Goal: Communication & Community: Share content

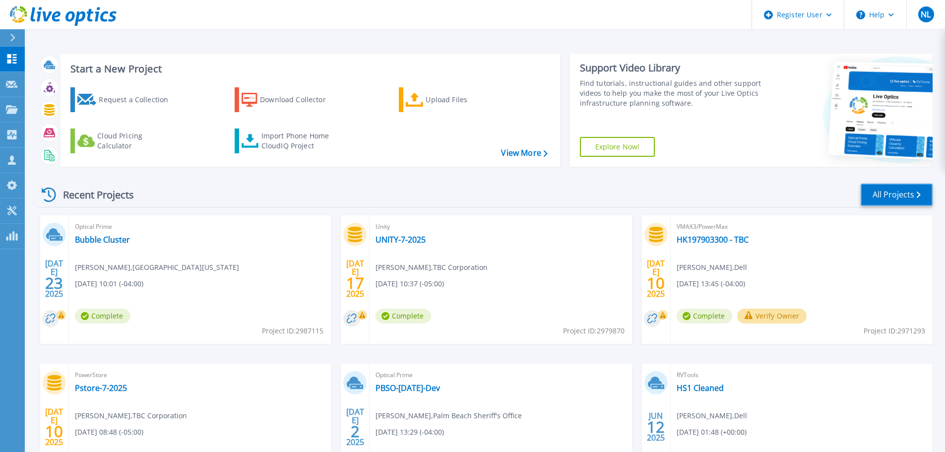
click at [866, 202] on link "All Projects" at bounding box center [896, 194] width 72 height 22
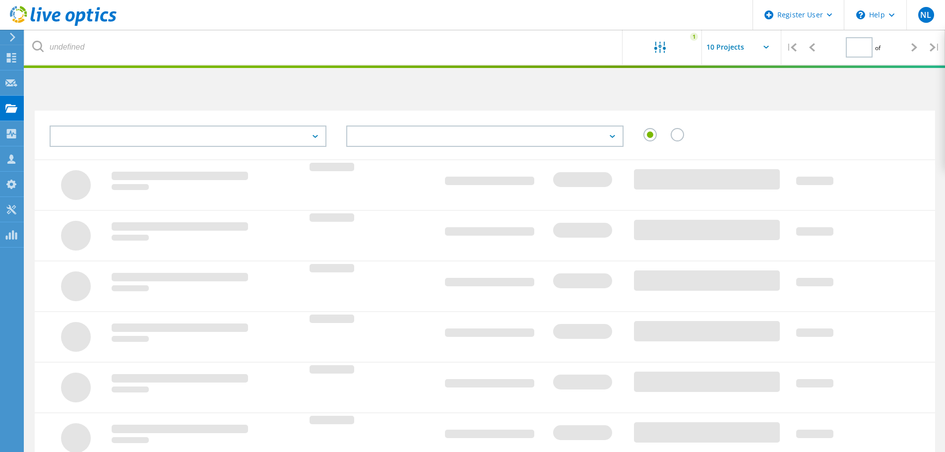
type input "1"
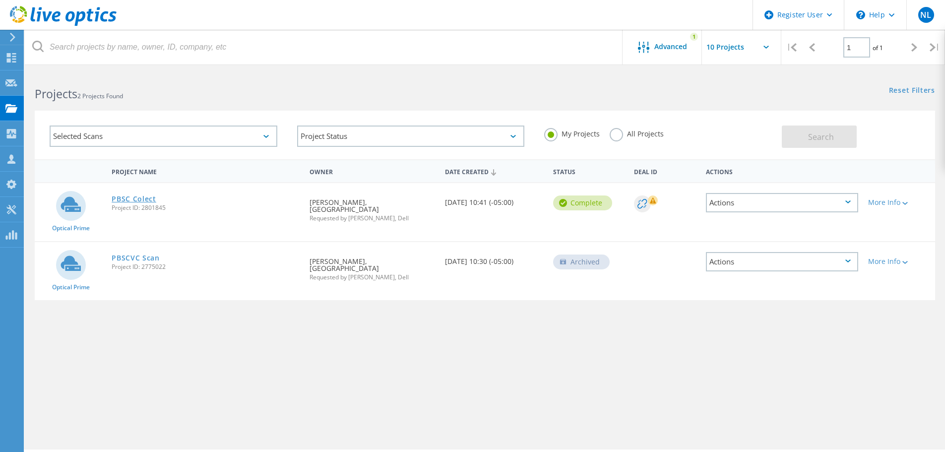
click at [128, 202] on link "PBSC Colect" at bounding box center [134, 198] width 45 height 7
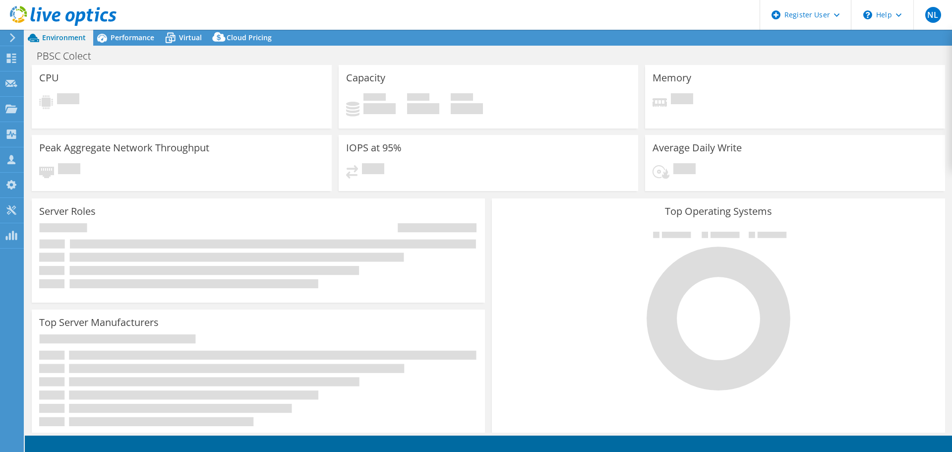
select select "USD"
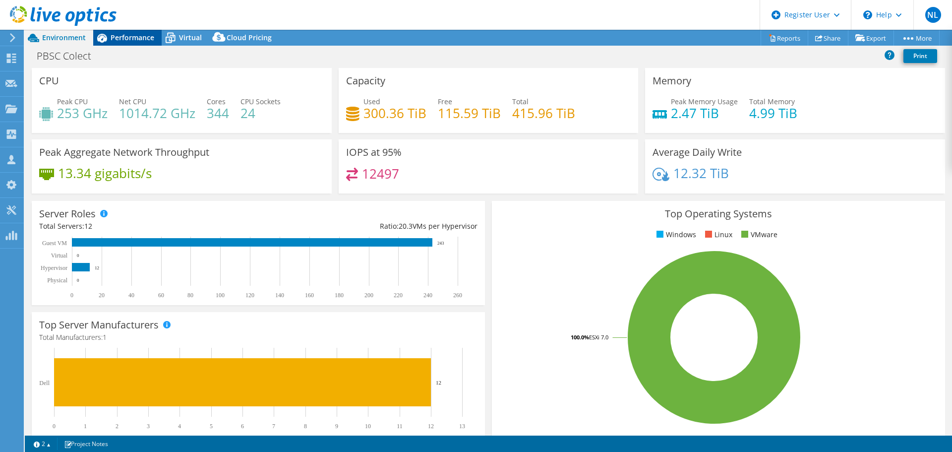
click at [119, 45] on div "Performance" at bounding box center [127, 38] width 68 height 16
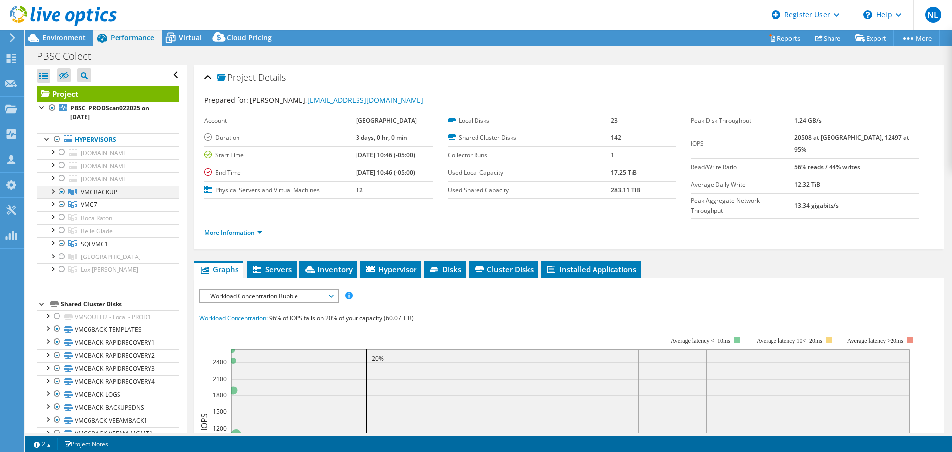
click at [52, 194] on div at bounding box center [52, 190] width 10 height 10
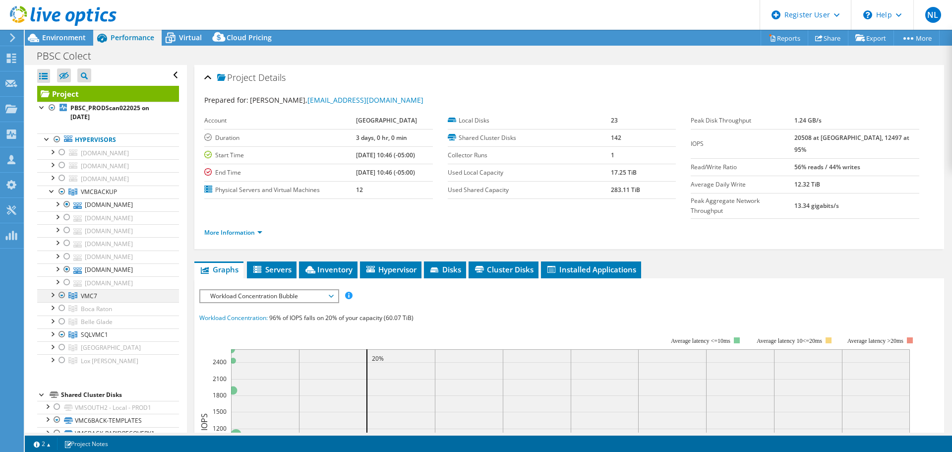
click at [52, 297] on div at bounding box center [52, 294] width 10 height 10
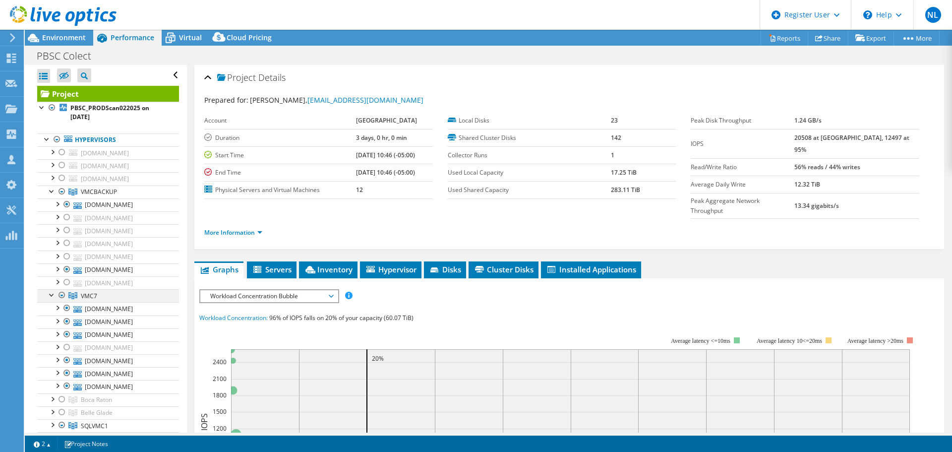
click at [52, 297] on div at bounding box center [52, 294] width 10 height 10
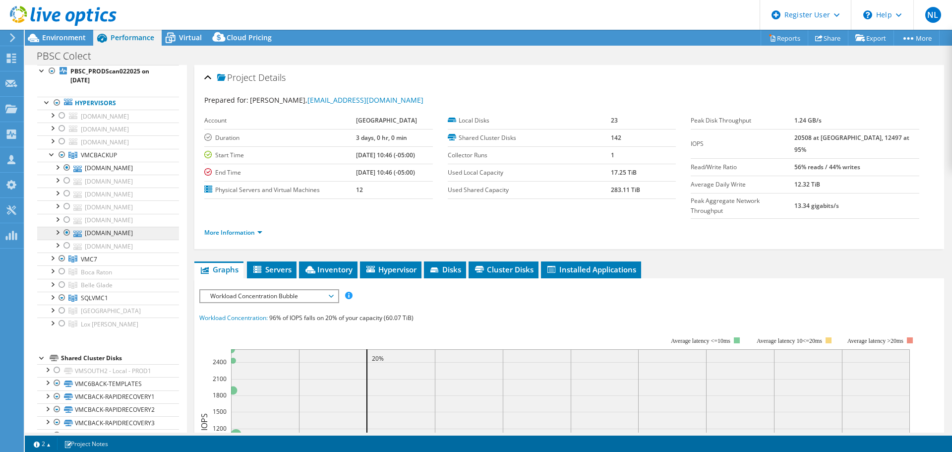
scroll to position [86, 0]
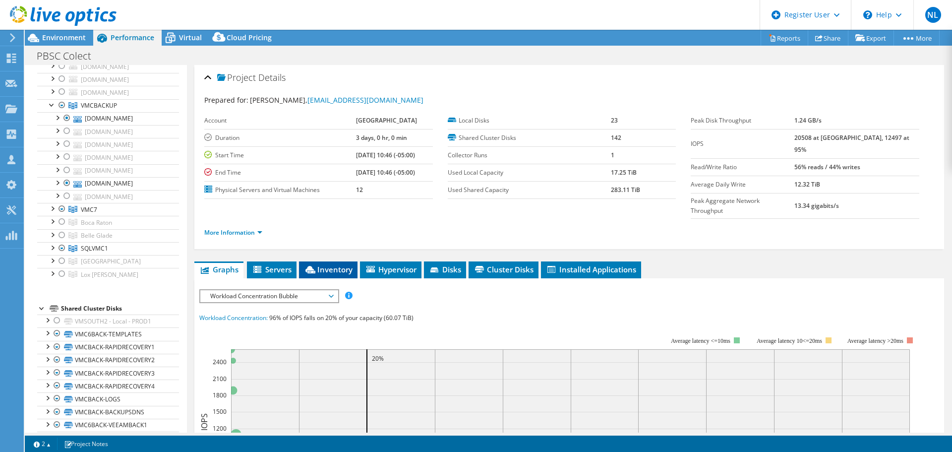
click at [328, 264] on span "Inventory" at bounding box center [328, 269] width 49 height 10
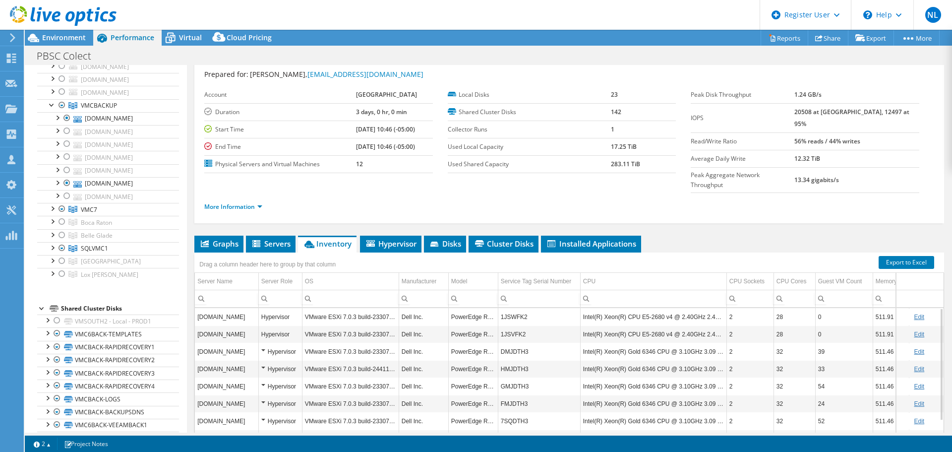
scroll to position [25, 0]
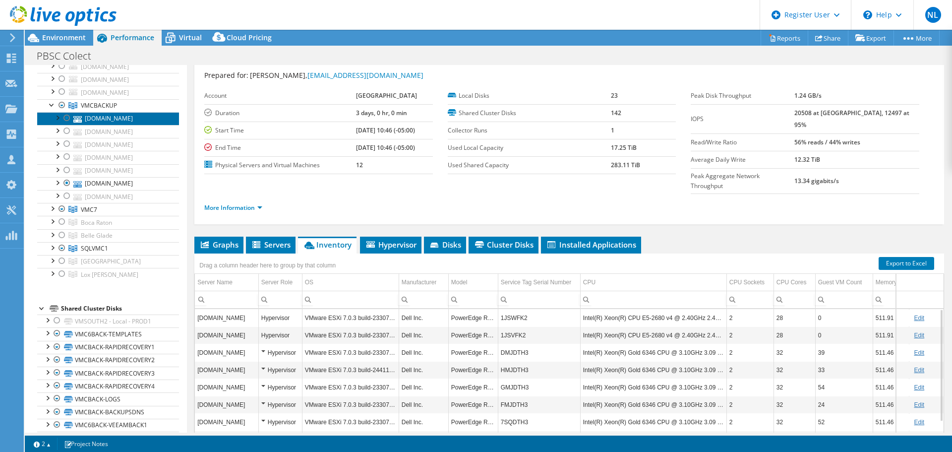
click at [107, 120] on link "vmc6backn7.pbcc.edu" at bounding box center [108, 118] width 142 height 13
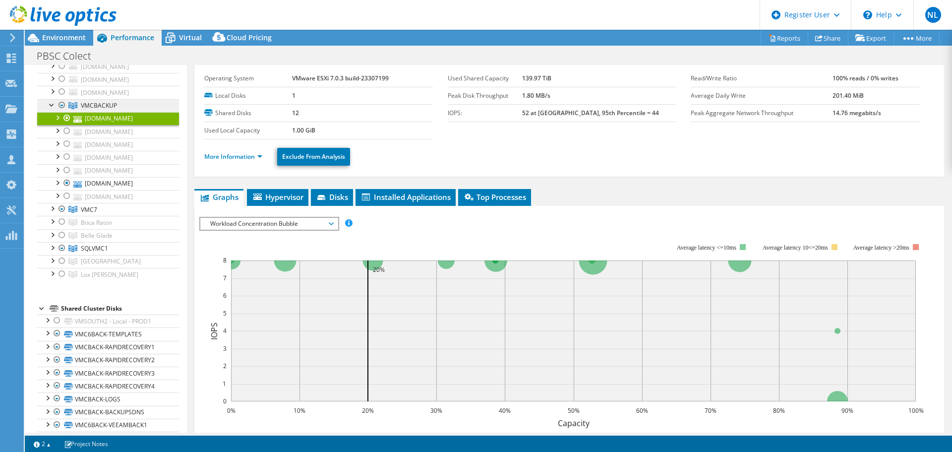
click at [95, 100] on link "VMCBACKUP" at bounding box center [108, 105] width 142 height 13
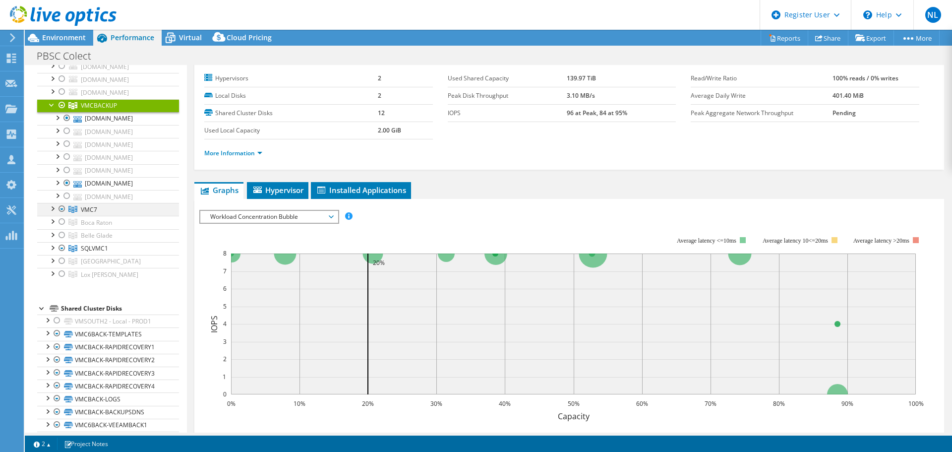
click at [52, 211] on div at bounding box center [52, 208] width 10 height 10
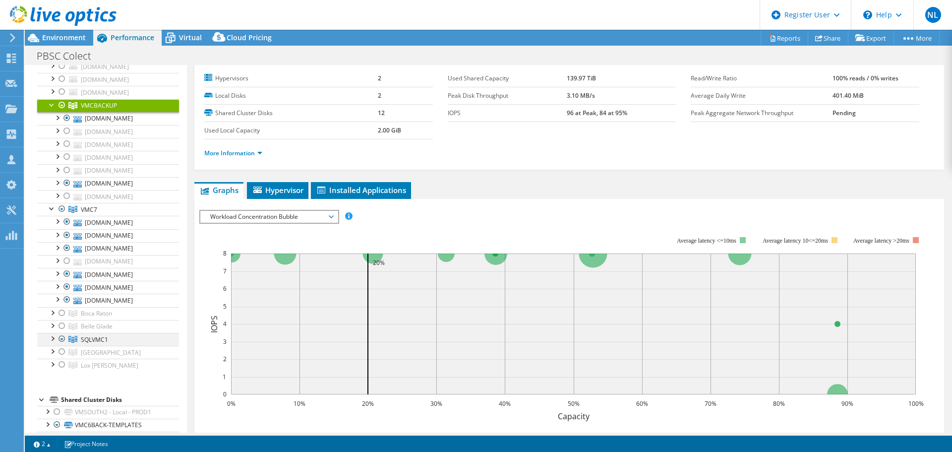
click at [54, 337] on div at bounding box center [52, 338] width 10 height 10
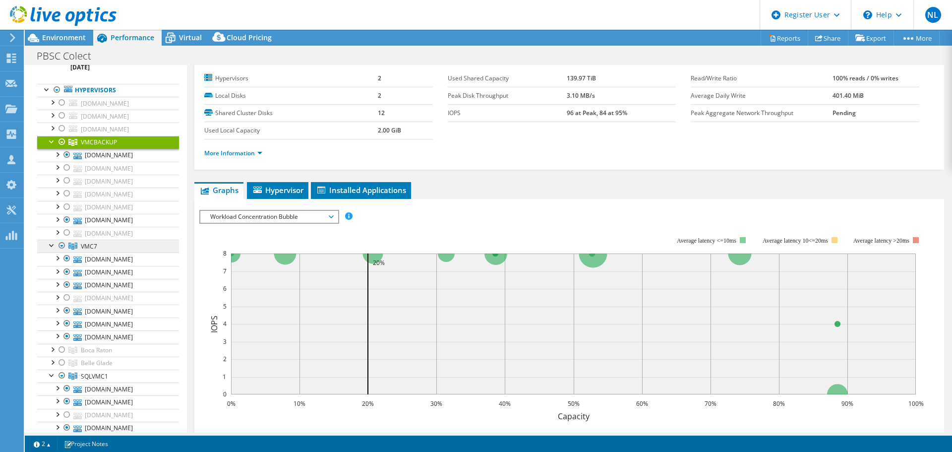
scroll to position [0, 0]
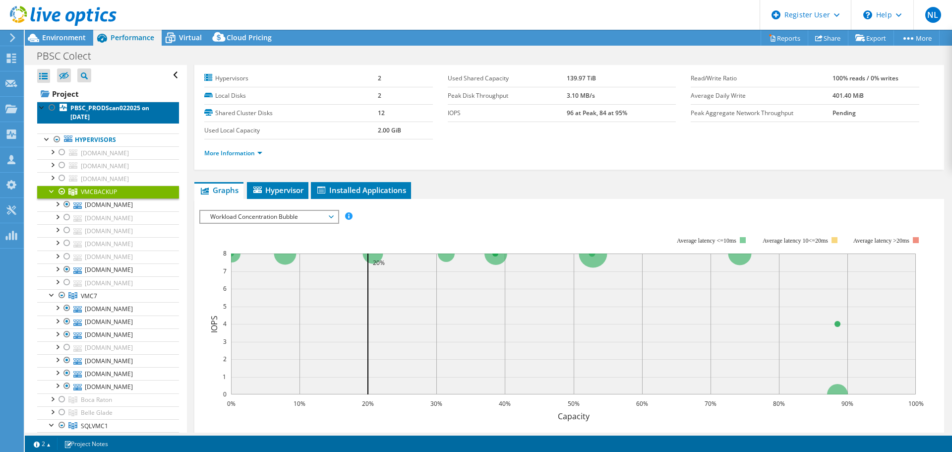
click at [91, 115] on b "PBSC_PRODScan022025 on 3/3/2025" at bounding box center [109, 112] width 79 height 17
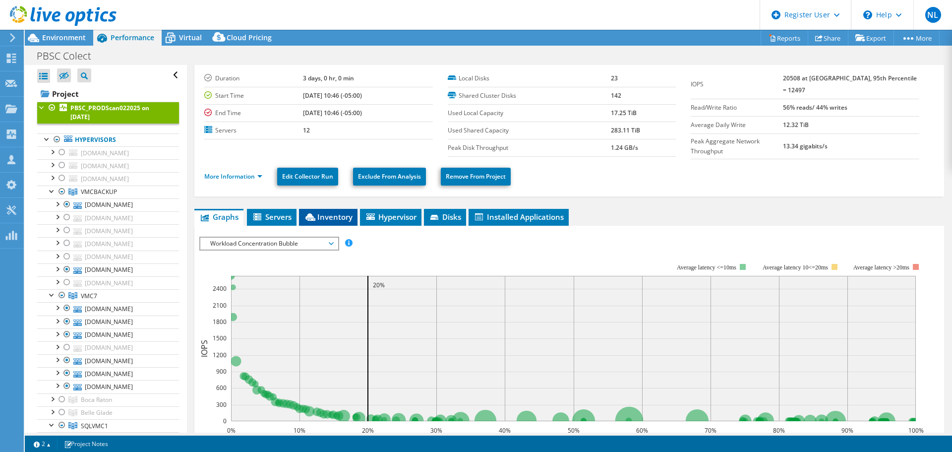
click at [331, 220] on li "Inventory" at bounding box center [328, 217] width 59 height 17
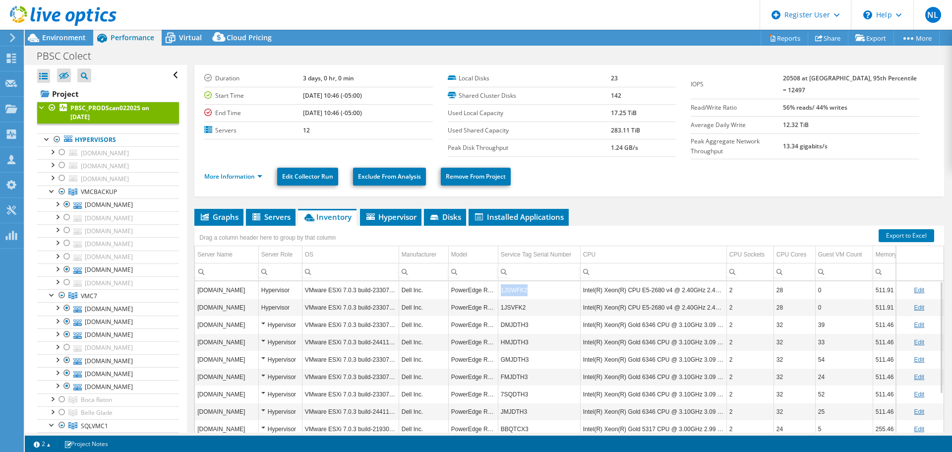
copy td "1JSWFK2"
drag, startPoint x: 501, startPoint y: 292, endPoint x: 523, endPoint y: 290, distance: 22.4
click at [523, 290] on td "1JSWFK2" at bounding box center [539, 289] width 82 height 17
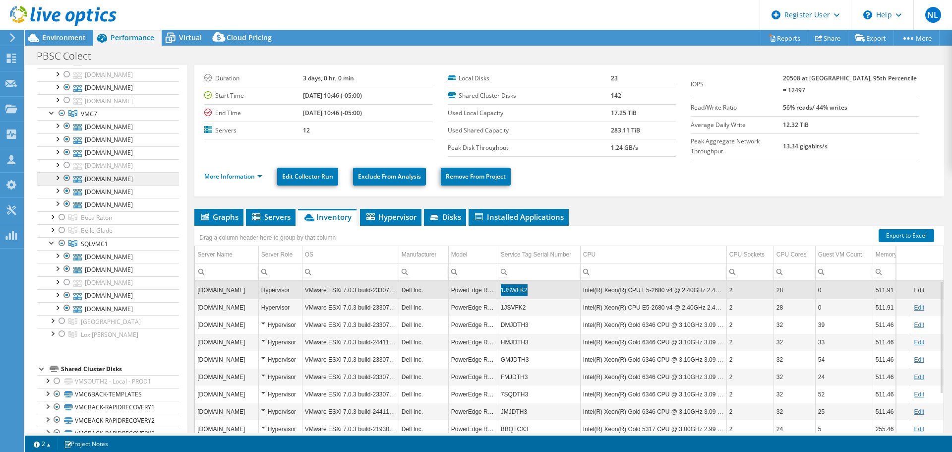
scroll to position [188, 0]
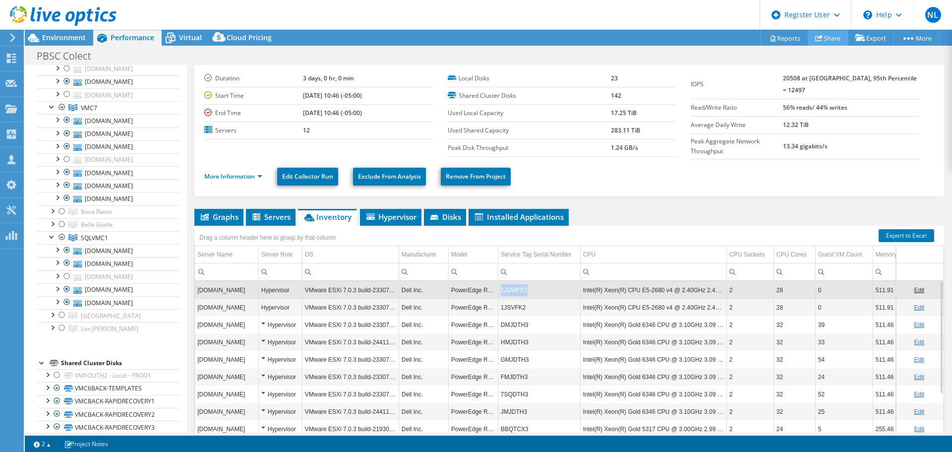
click at [824, 41] on link "Share" at bounding box center [828, 37] width 41 height 15
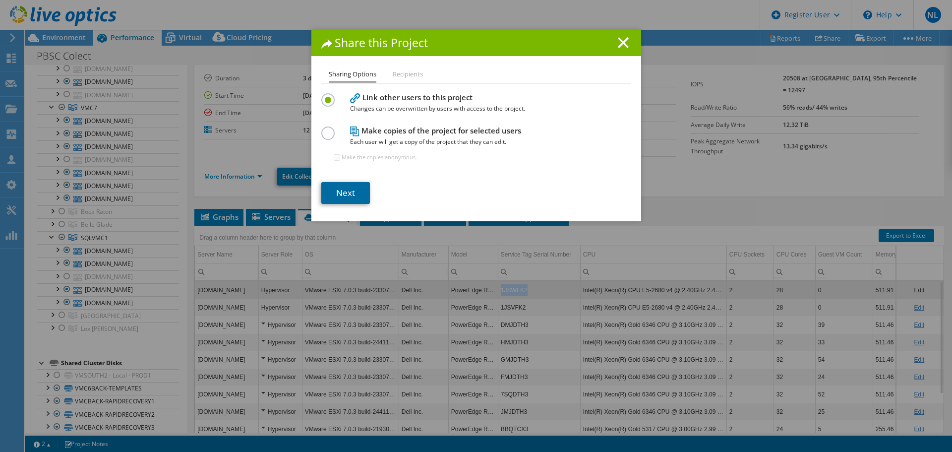
click at [358, 196] on link "Next" at bounding box center [345, 193] width 49 height 22
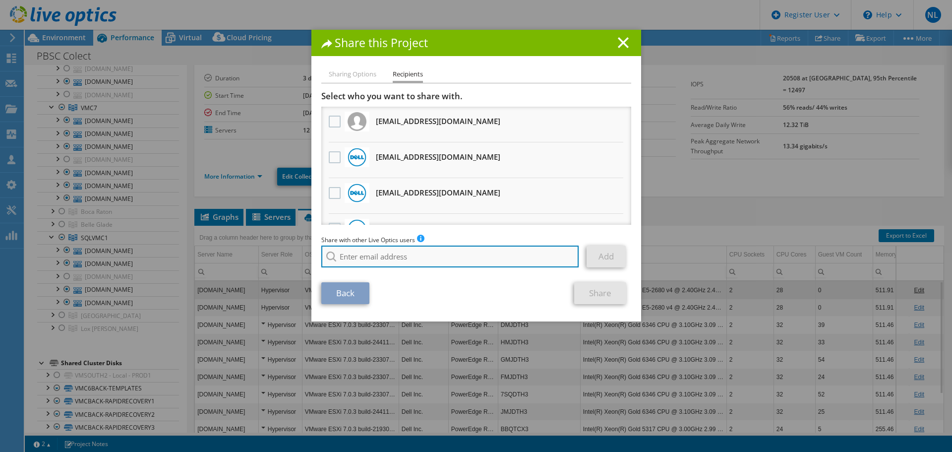
click at [370, 261] on input "search" at bounding box center [450, 256] width 258 height 22
paste input "aestabrook@redesign-group.com"
type input "aestabrook@redesign-group.com"
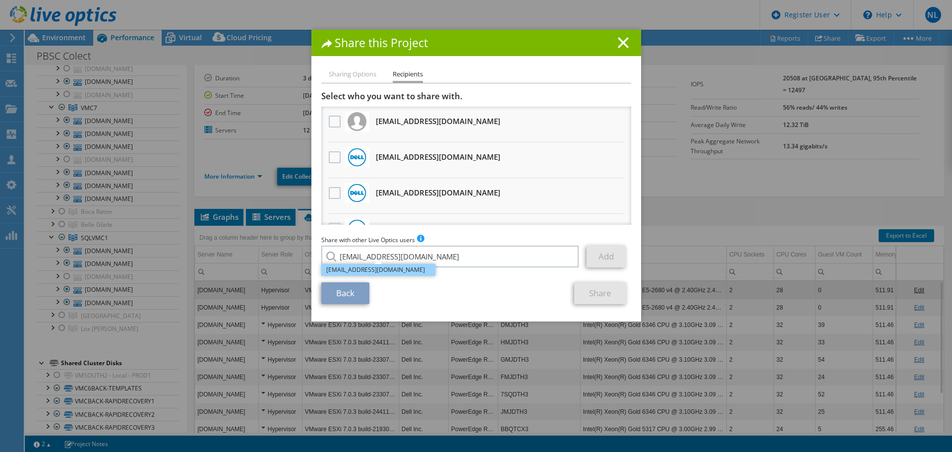
click at [384, 271] on li "aestabrook@redesign-group.com" at bounding box center [378, 270] width 114 height 12
click at [595, 255] on link "Add" at bounding box center [606, 256] width 39 height 22
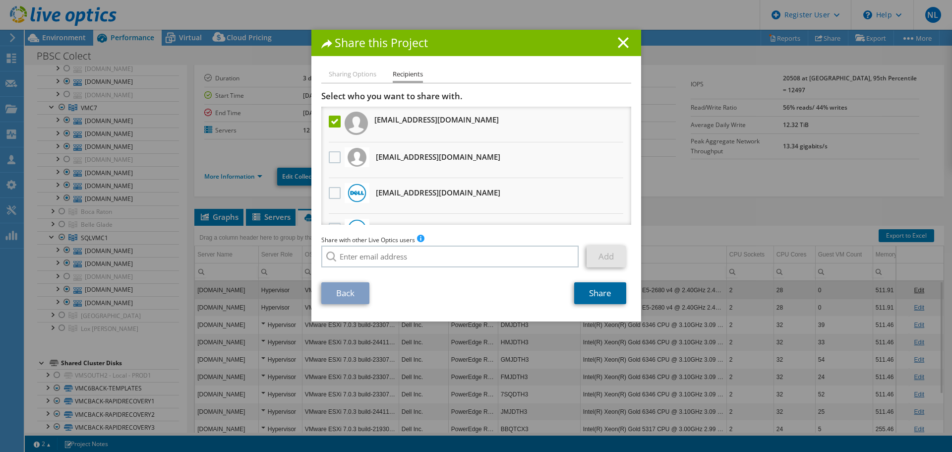
click at [597, 301] on link "Share" at bounding box center [600, 293] width 52 height 22
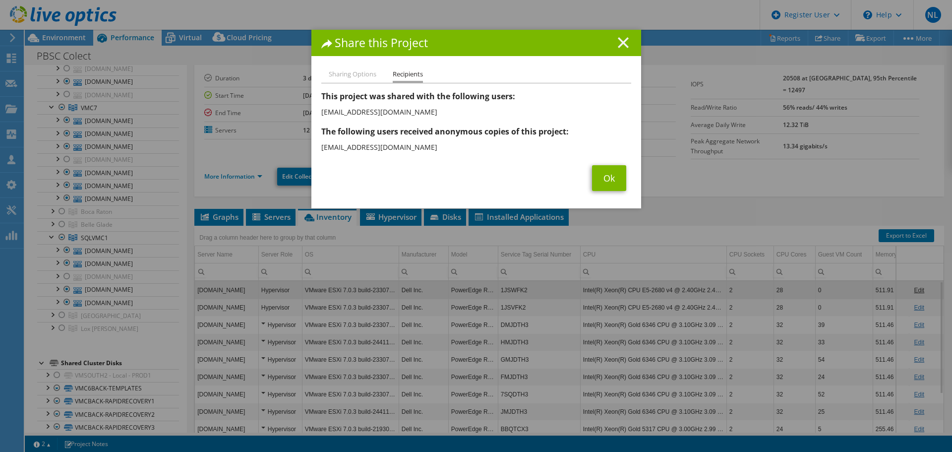
click at [618, 47] on icon at bounding box center [623, 42] width 11 height 11
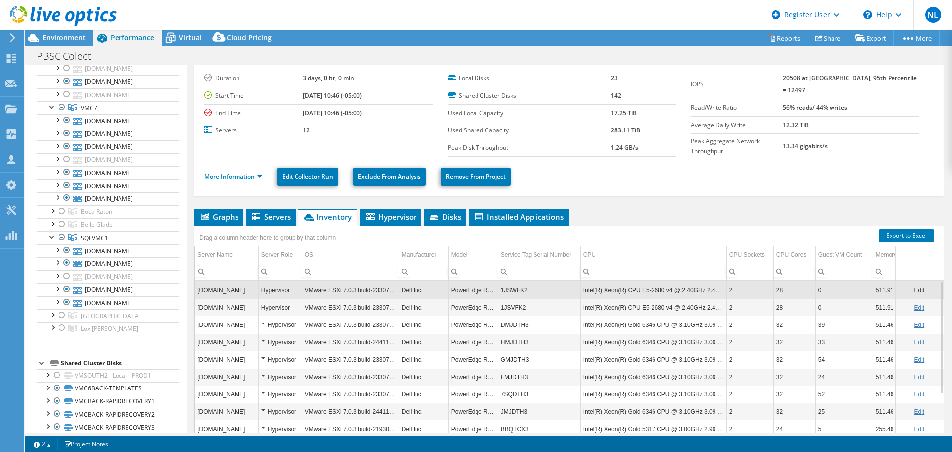
scroll to position [60, 0]
